Goal: Information Seeking & Learning: Learn about a topic

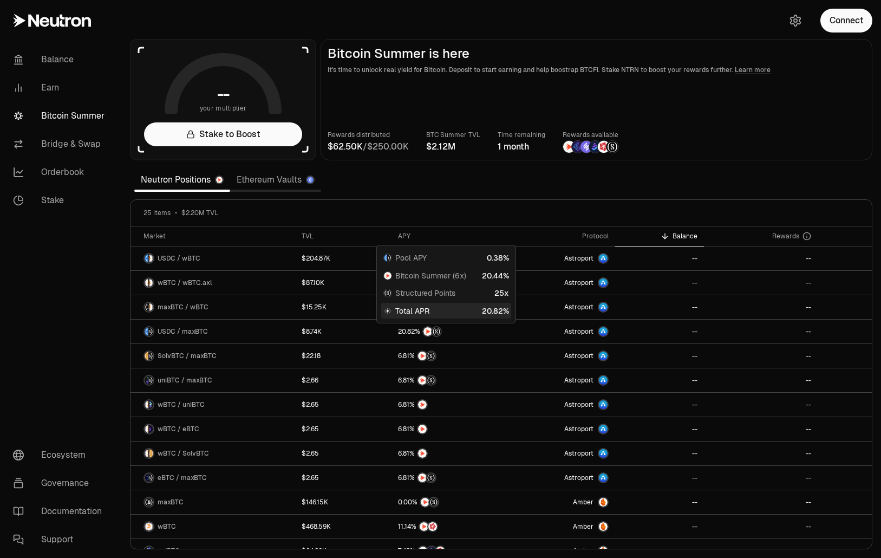
click at [67, 117] on link "Bitcoin Summer" at bounding box center [60, 116] width 113 height 28
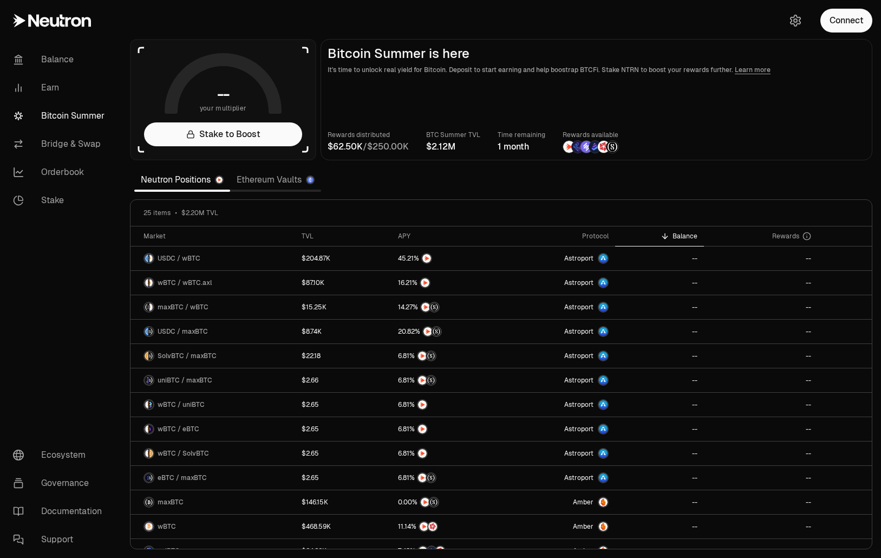
click at [267, 181] on link "Ethereum Vaults" at bounding box center [275, 180] width 91 height 22
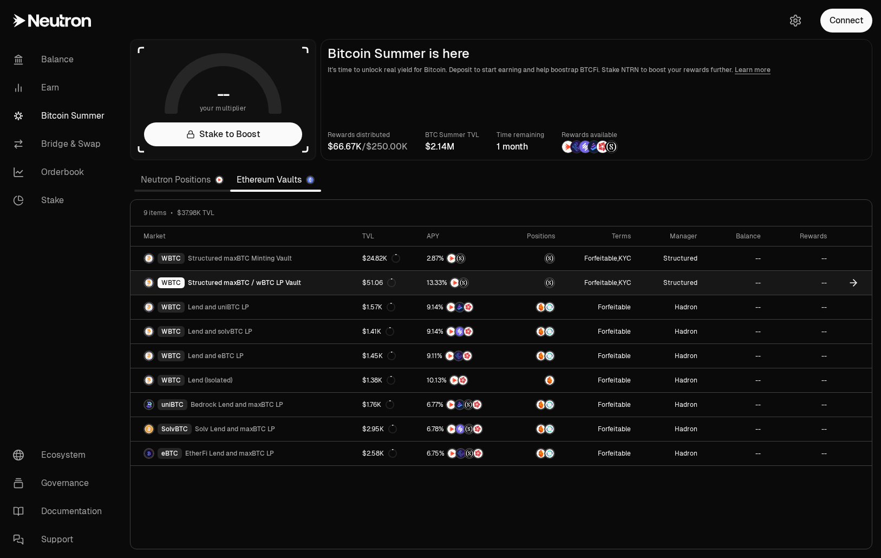
click at [229, 285] on span "Structured maxBTC / wBTC LP Vault" at bounding box center [244, 282] width 113 height 9
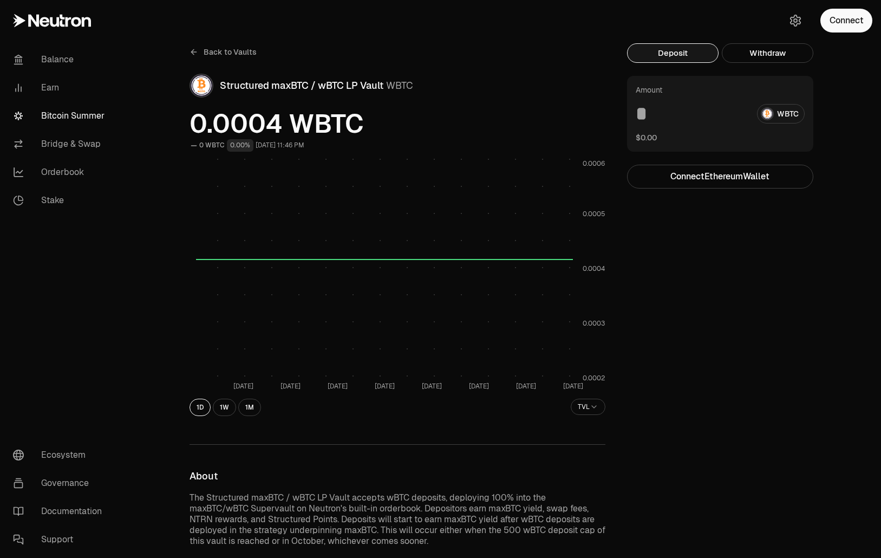
click at [217, 48] on span "Back to Vaults" at bounding box center [230, 52] width 53 height 11
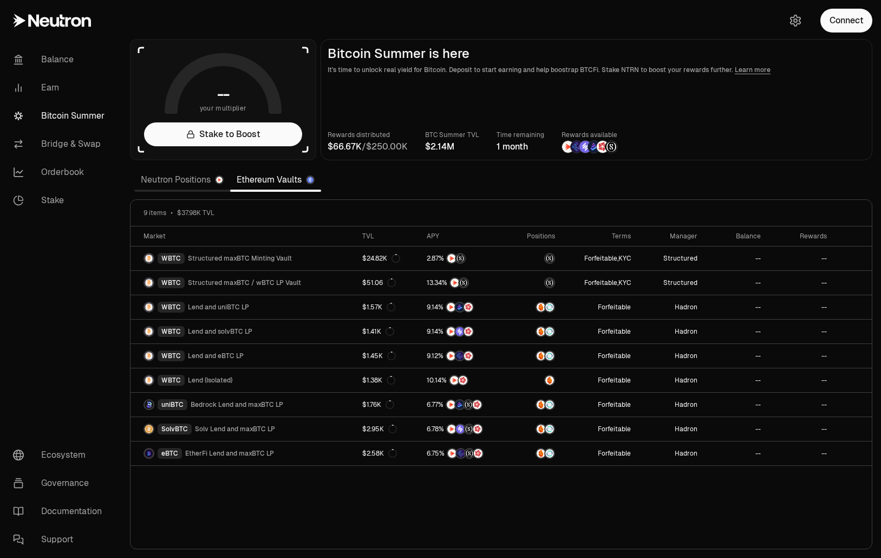
click at [184, 175] on link "Neutron Positions" at bounding box center [182, 180] width 96 height 22
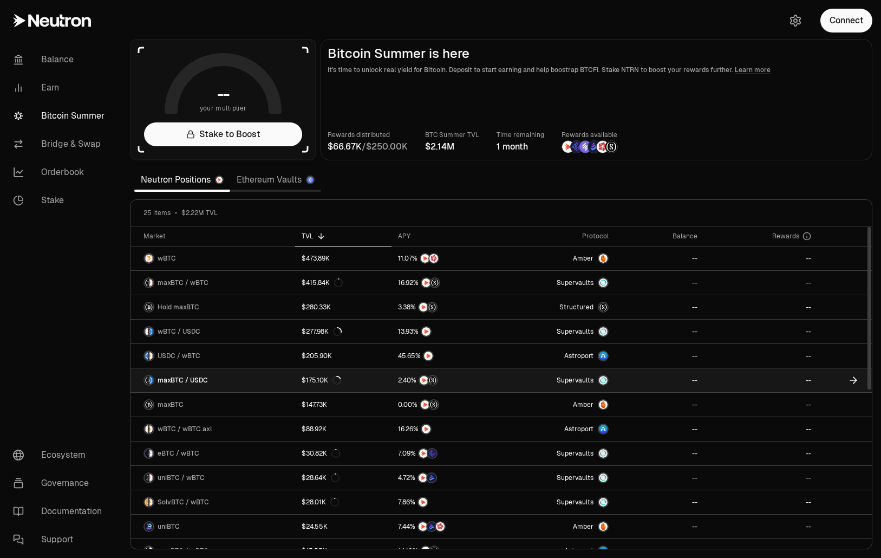
click at [212, 383] on link "maxBTC / USDC" at bounding box center [212, 380] width 165 height 24
